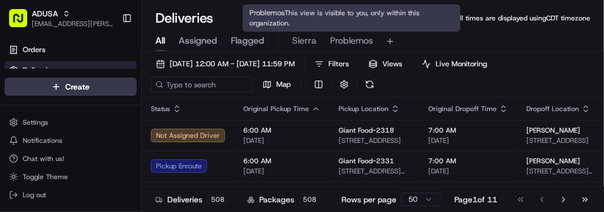
click at [359, 40] on span "Problemos" at bounding box center [351, 41] width 43 height 14
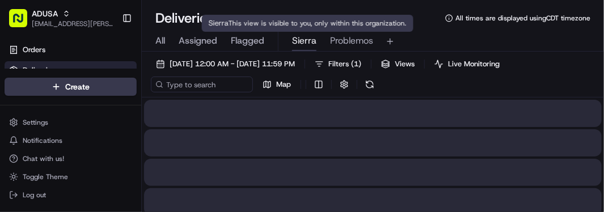
click at [303, 44] on span "Sierra" at bounding box center [304, 41] width 24 height 14
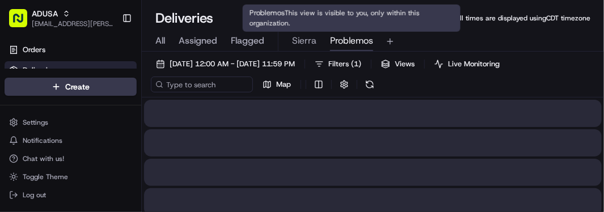
click at [344, 44] on span "Problemos" at bounding box center [351, 41] width 43 height 14
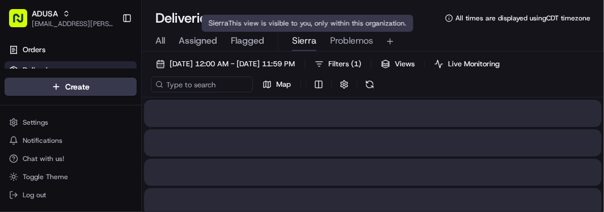
click at [301, 43] on span "Sierra" at bounding box center [304, 41] width 24 height 14
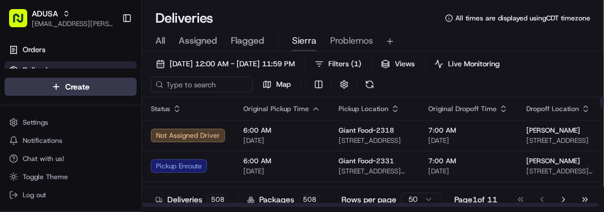
click at [546, 82] on div "[DATE] 12:00 AM - [DATE] 11:59 PM Filters ( 1 ) Views Live Monitoring Map" at bounding box center [373, 76] width 462 height 41
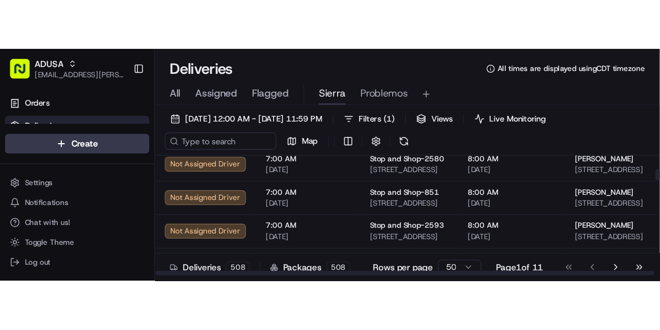
scroll to position [163, 0]
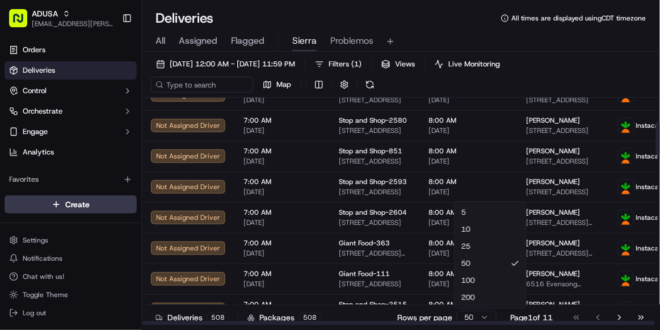
click at [471, 212] on html "ADUSA [EMAIL_ADDRESS][PERSON_NAME][DOMAIN_NAME] Toggle Sidebar Orders Deliverie…" at bounding box center [330, 165] width 660 height 330
